Goal: Information Seeking & Learning: Learn about a topic

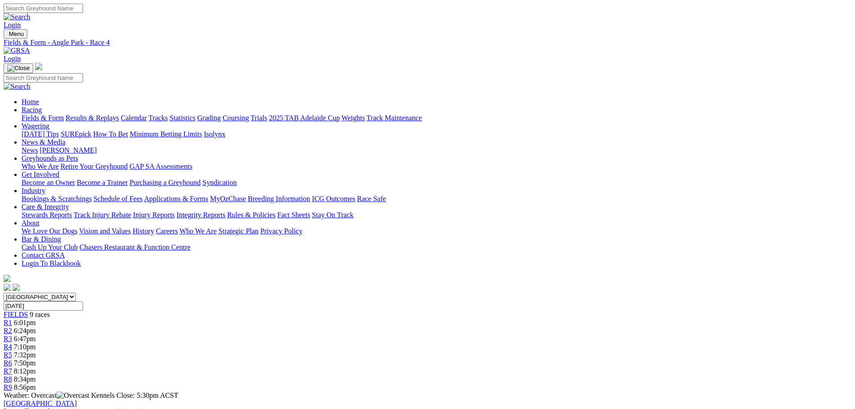
scroll to position [314, 0]
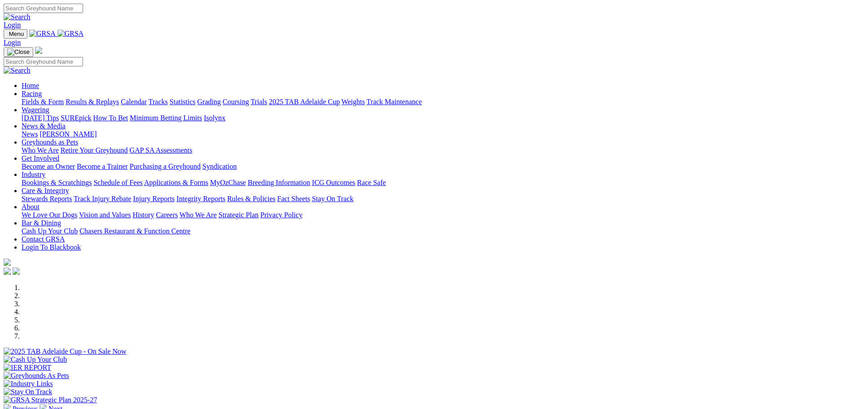
scroll to position [269, 0]
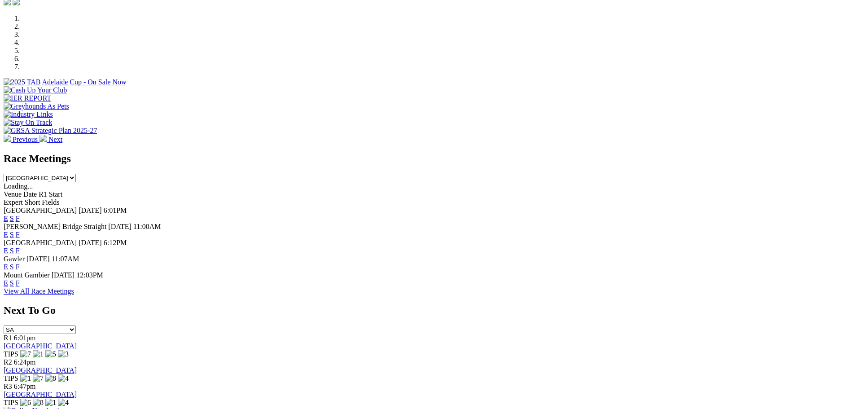
click at [8, 214] on link "E" at bounding box center [6, 218] width 4 height 8
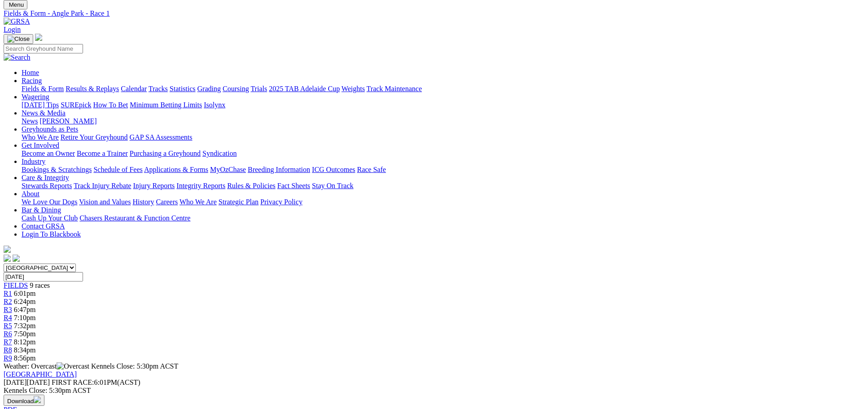
scroll to position [45, 0]
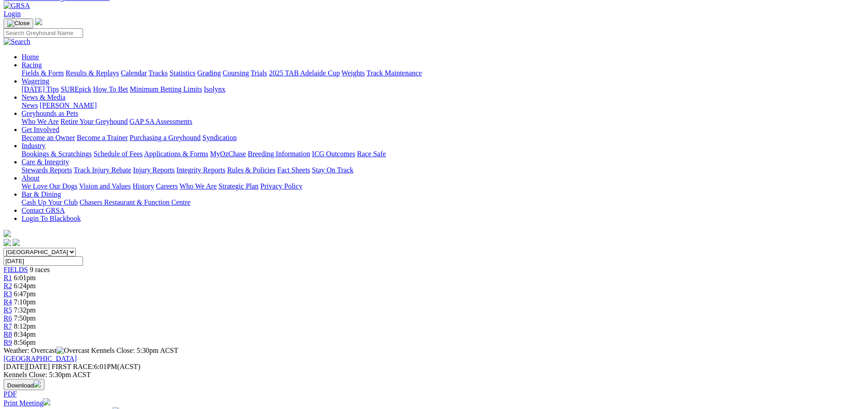
click at [12, 298] on span "R4" at bounding box center [8, 302] width 9 height 8
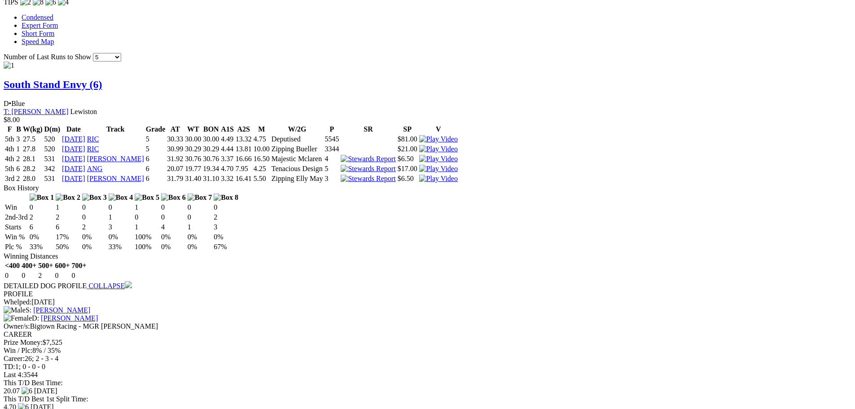
scroll to position [763, 0]
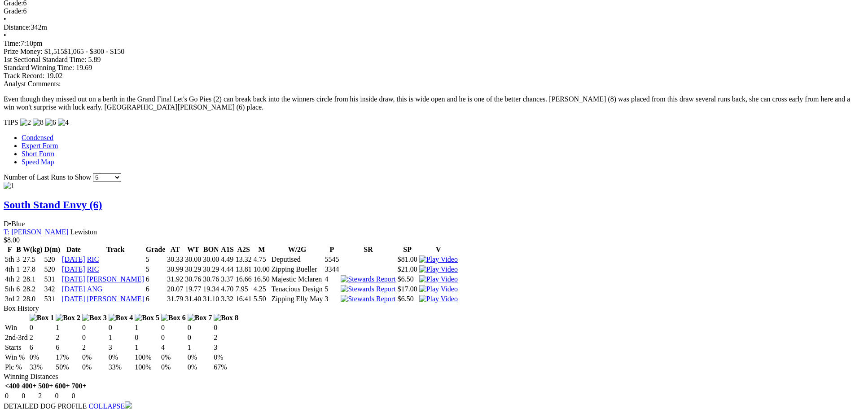
scroll to position [583, 0]
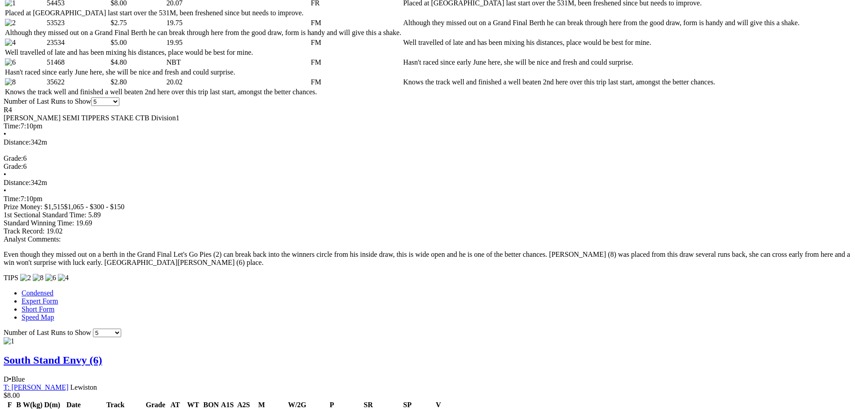
scroll to position [449, 0]
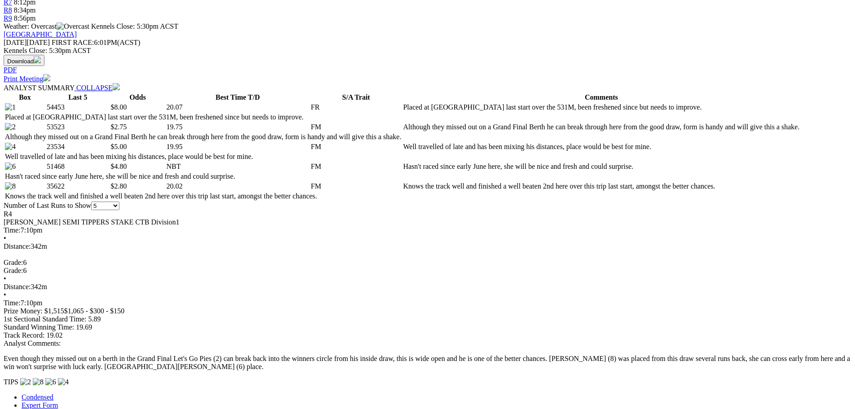
scroll to position [359, 0]
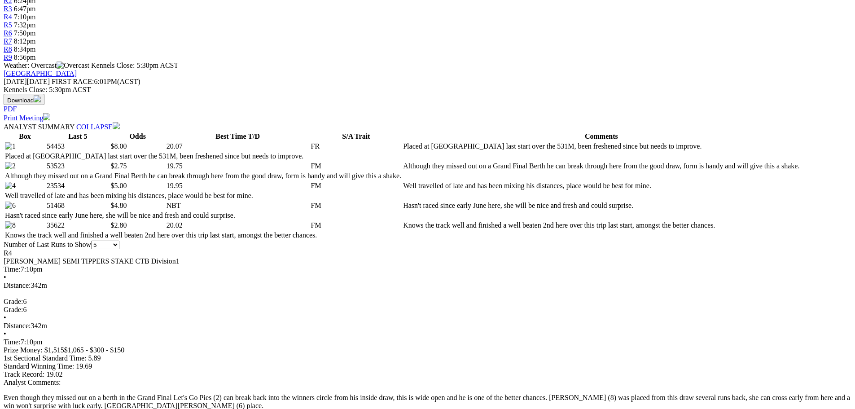
scroll to position [314, 0]
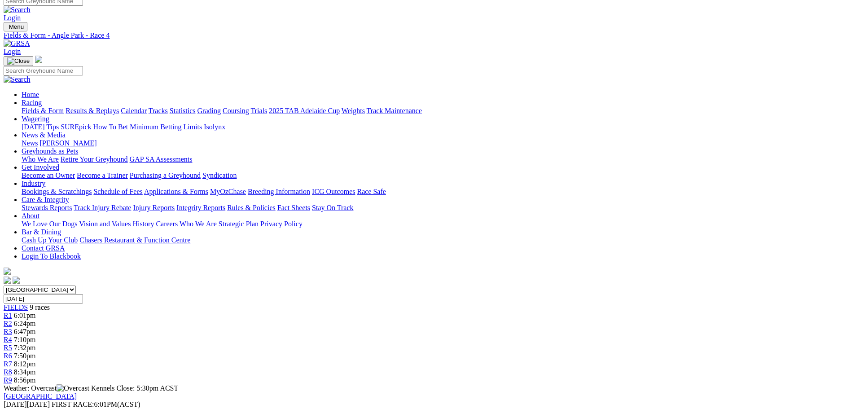
scroll to position [0, 0]
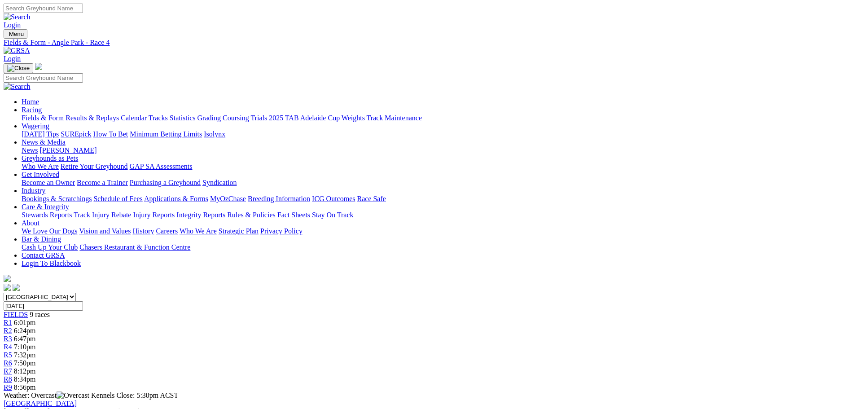
click at [36, 319] on span "6:01pm" at bounding box center [25, 323] width 22 height 8
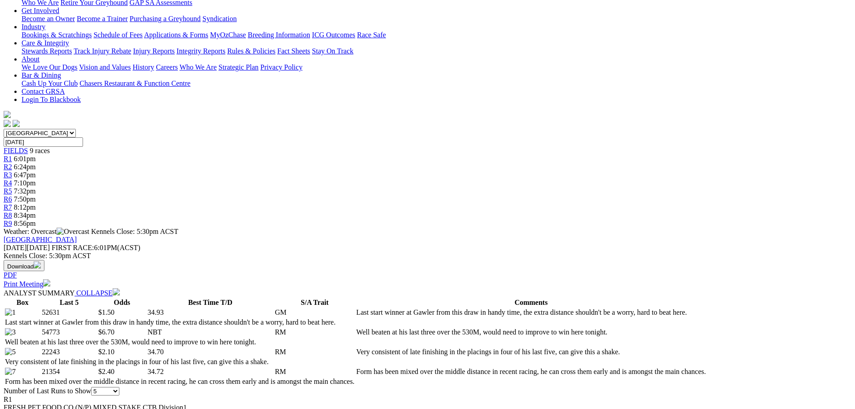
scroll to position [179, 0]
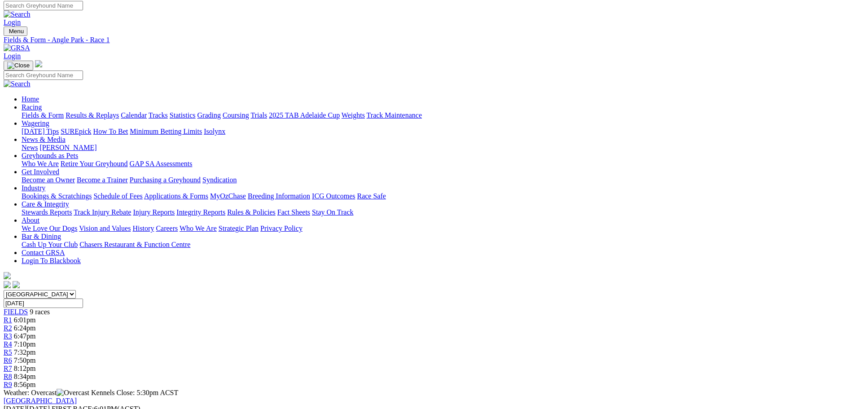
scroll to position [0, 0]
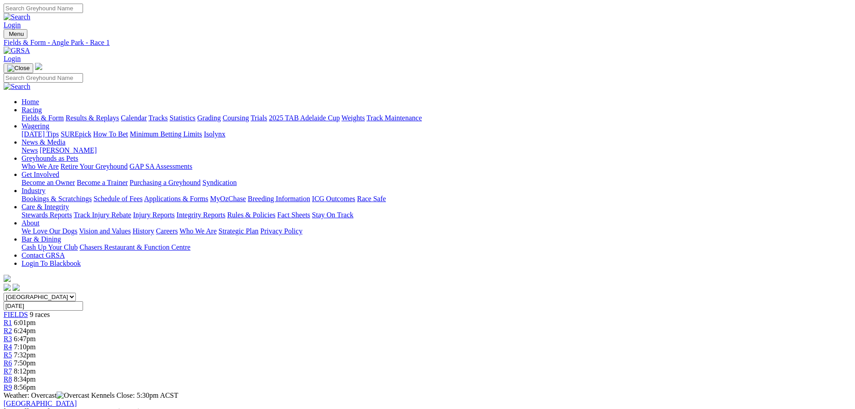
click at [12, 335] on link "R3" at bounding box center [8, 339] width 9 height 8
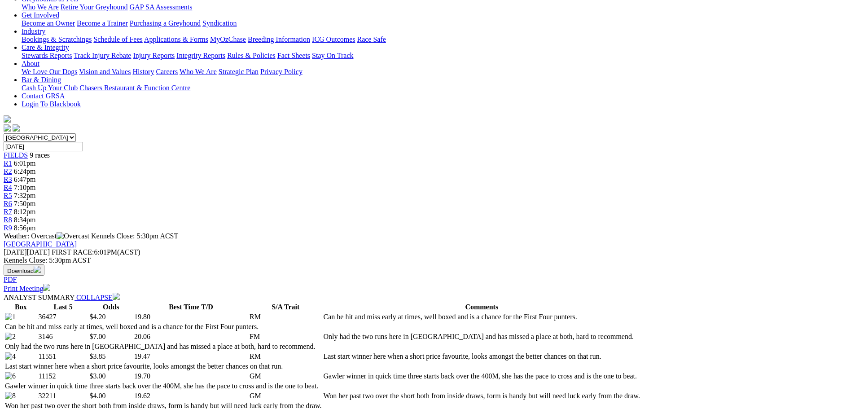
scroll to position [179, 0]
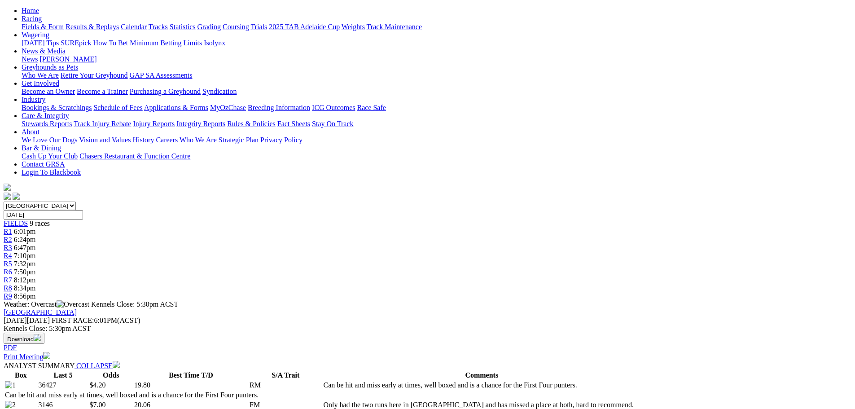
scroll to position [90, 0]
click at [12, 253] on span "R4" at bounding box center [8, 257] width 9 height 8
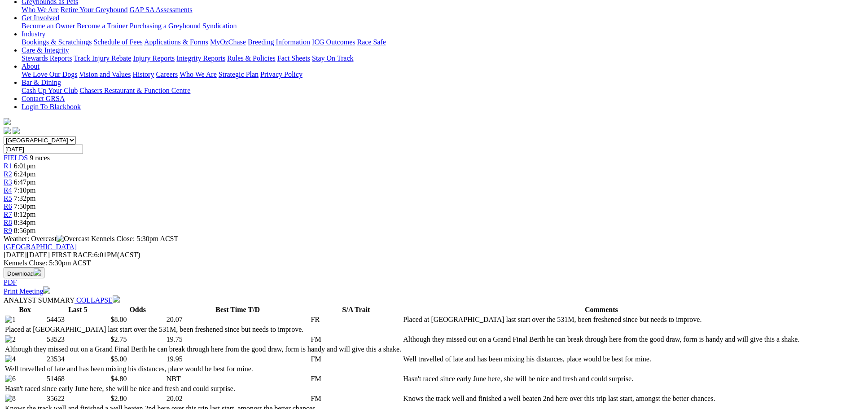
scroll to position [179, 0]
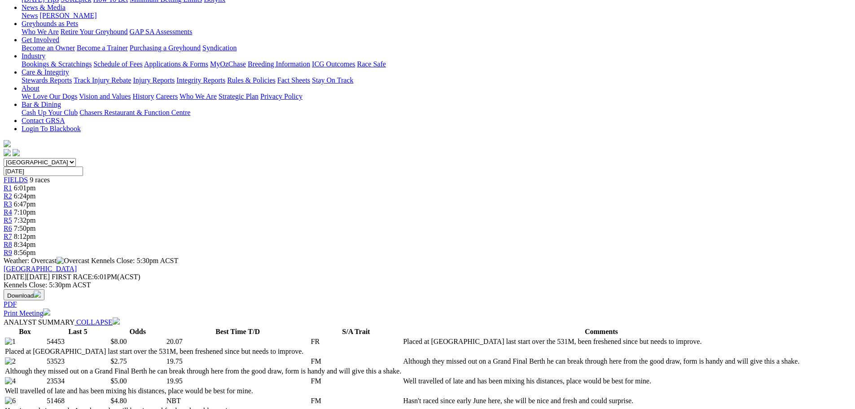
scroll to position [0, 0]
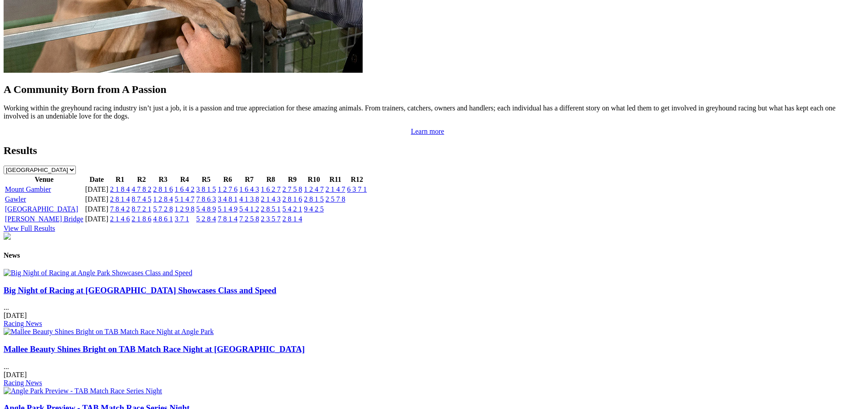
scroll to position [897, 0]
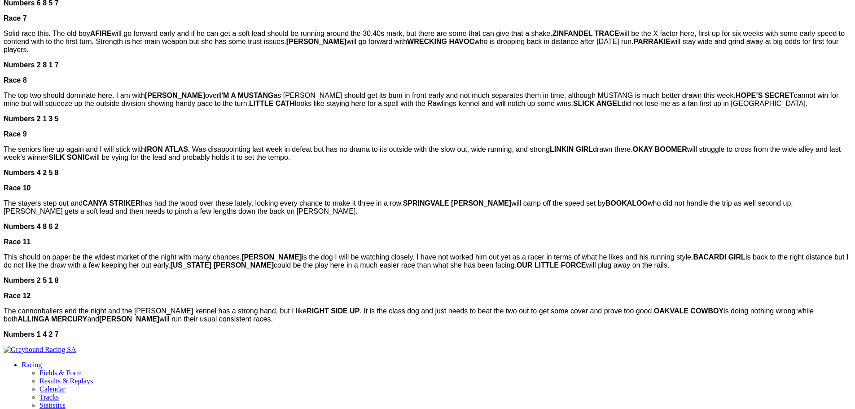
scroll to position [853, 0]
